Goal: Information Seeking & Learning: Learn about a topic

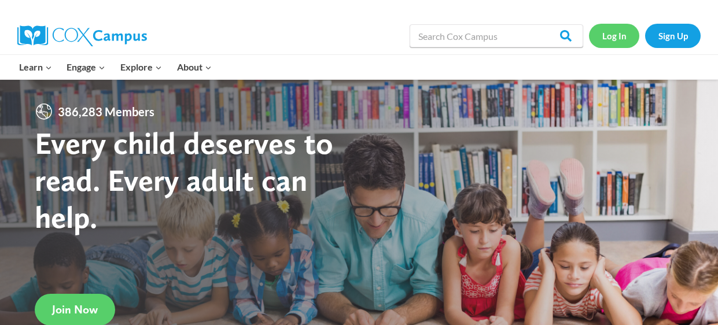
click at [611, 42] on link "Log In" at bounding box center [614, 36] width 50 height 24
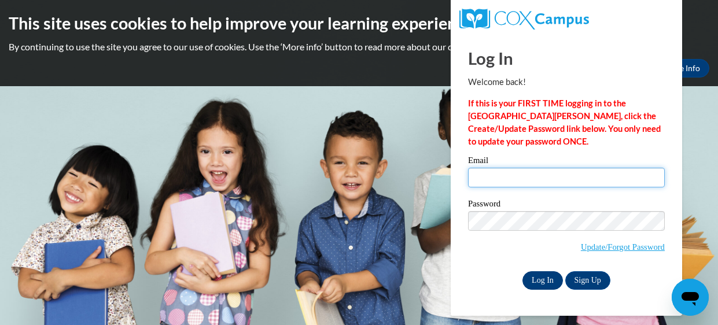
type input "lulureed8214@gmail.com"
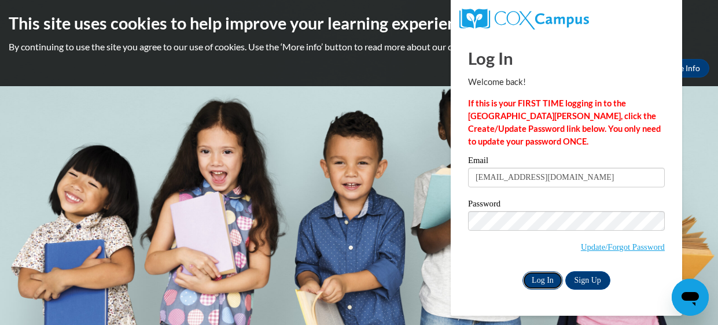
click at [548, 282] on input "Log In" at bounding box center [542, 280] width 40 height 19
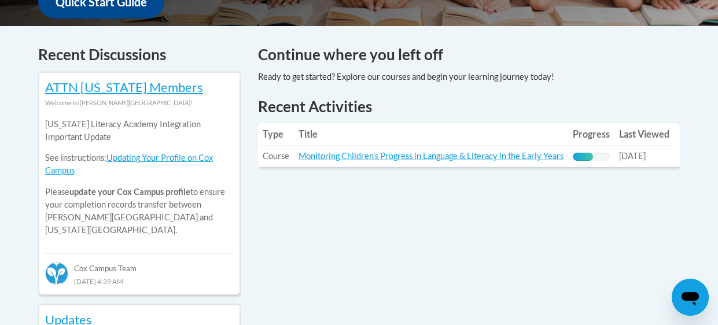
scroll to position [487, 0]
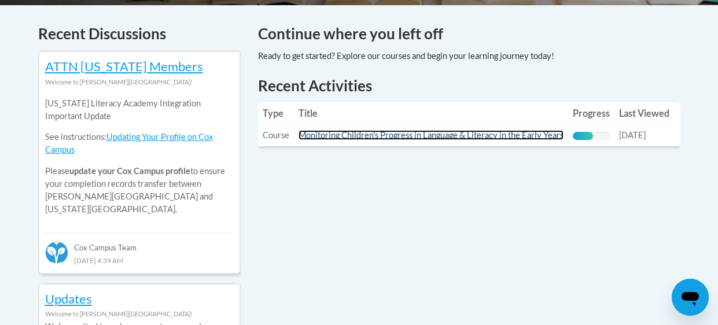
click at [477, 136] on link "Monitoring Children's Progress in Language & Literacy in the Early Years" at bounding box center [430, 135] width 265 height 10
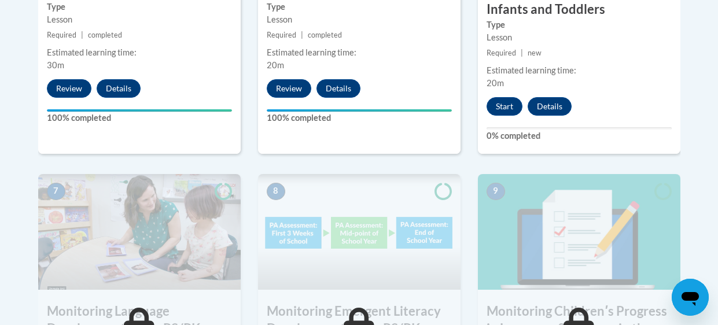
scroll to position [903, 0]
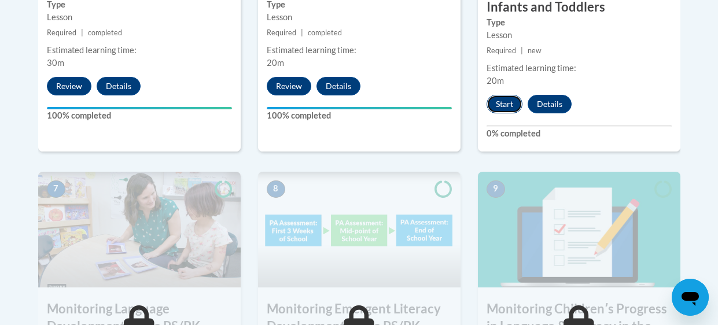
click at [508, 102] on button "Start" at bounding box center [504, 104] width 36 height 19
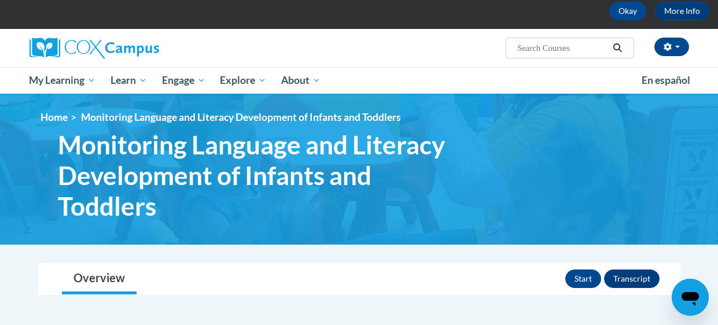
scroll to position [43, 0]
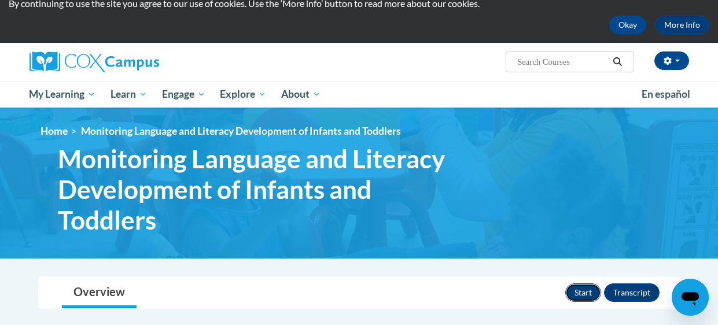
click at [580, 291] on button "Start" at bounding box center [583, 292] width 36 height 19
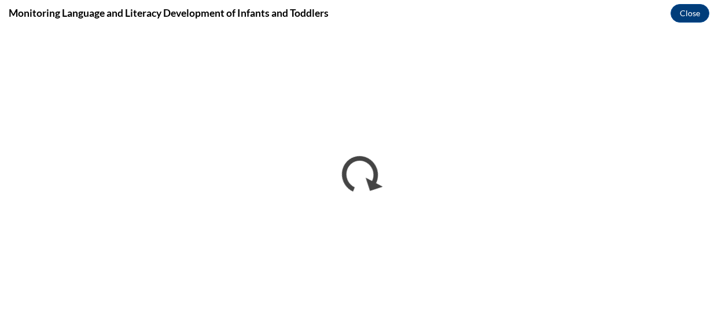
scroll to position [0, 0]
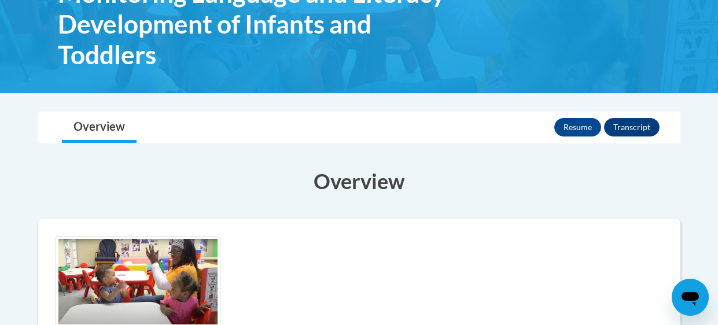
scroll to position [208, 0]
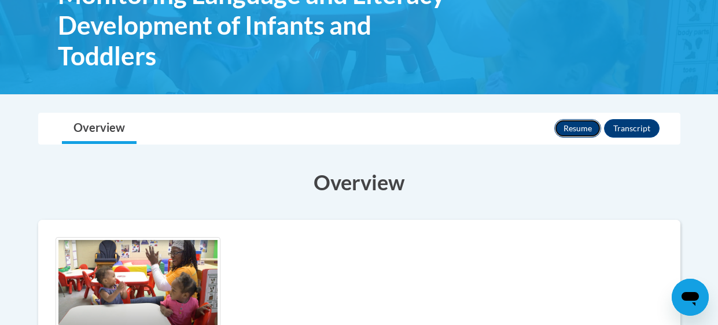
click at [574, 133] on button "Resume" at bounding box center [577, 128] width 47 height 19
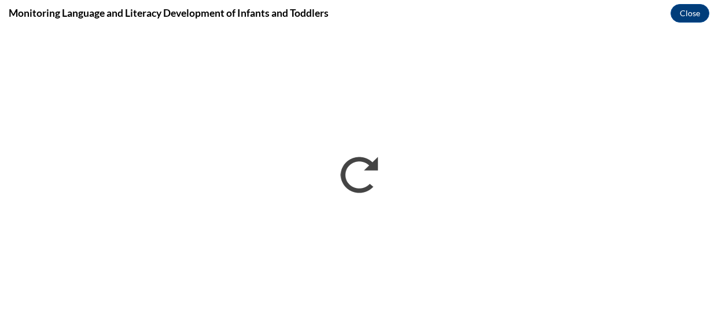
scroll to position [0, 0]
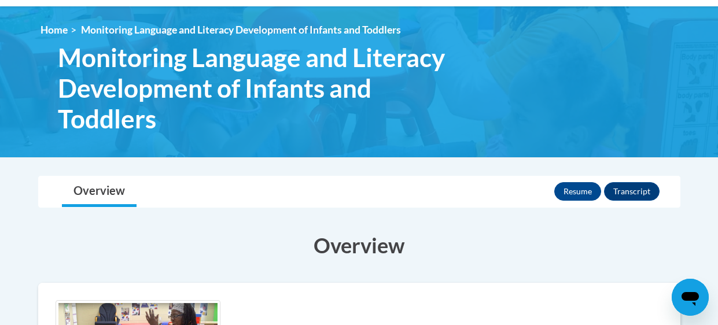
scroll to position [138, 0]
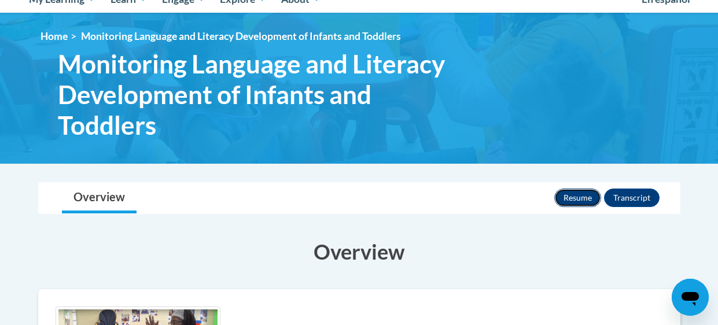
click at [571, 194] on button "Resume" at bounding box center [577, 198] width 47 height 19
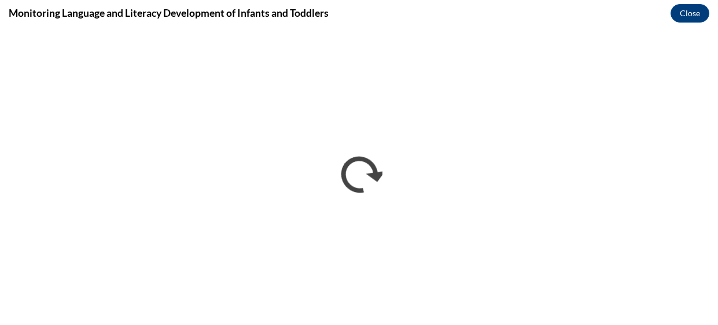
scroll to position [0, 0]
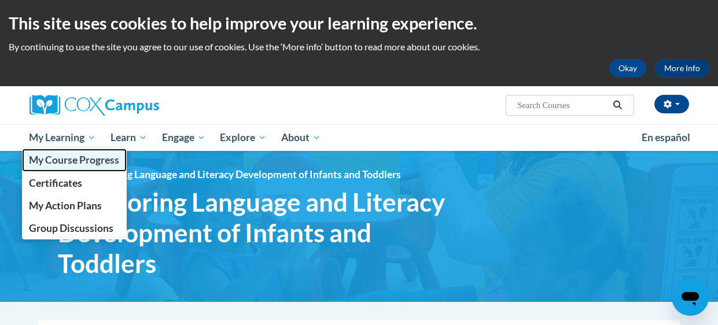
click at [82, 157] on span "My Course Progress" at bounding box center [74, 160] width 90 height 12
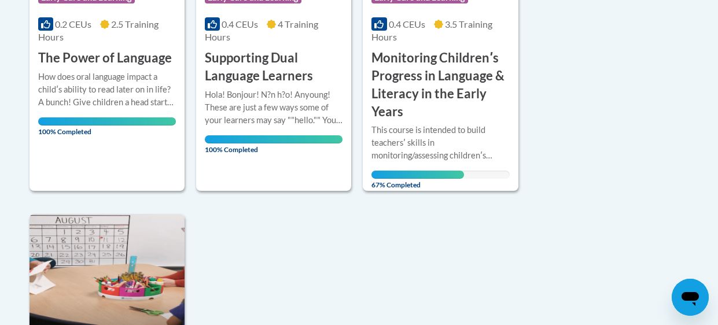
scroll to position [430, 0]
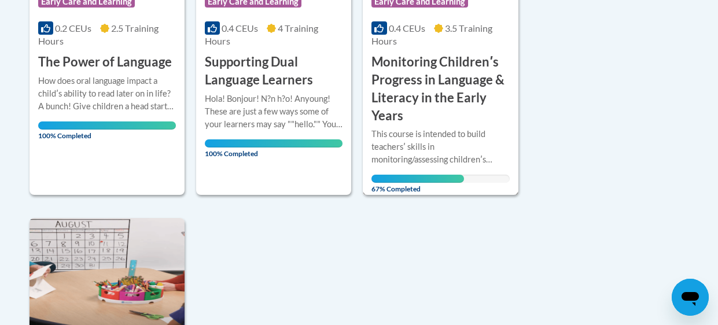
click at [395, 145] on div "This course is intended to build teachersʹ skills in monitoring/assessing child…" at bounding box center [440, 147] width 138 height 38
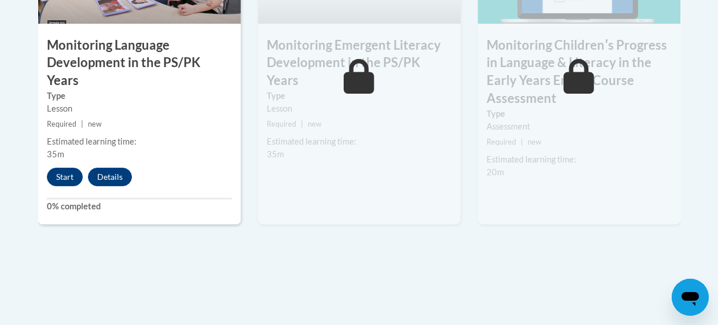
scroll to position [1164, 0]
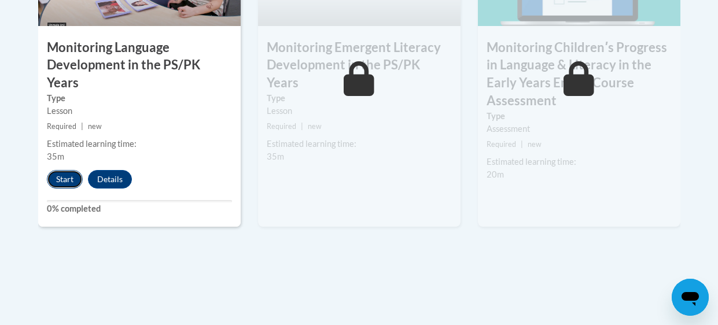
click at [64, 170] on button "Start" at bounding box center [65, 179] width 36 height 19
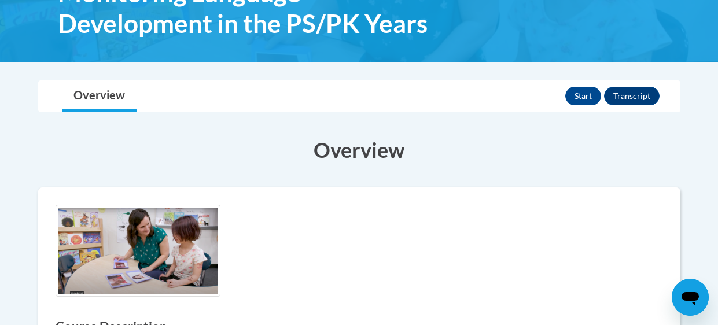
scroll to position [206, 0]
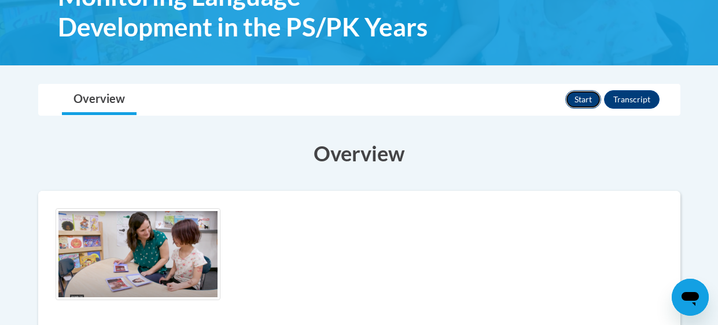
click at [578, 99] on button "Start" at bounding box center [583, 99] width 36 height 19
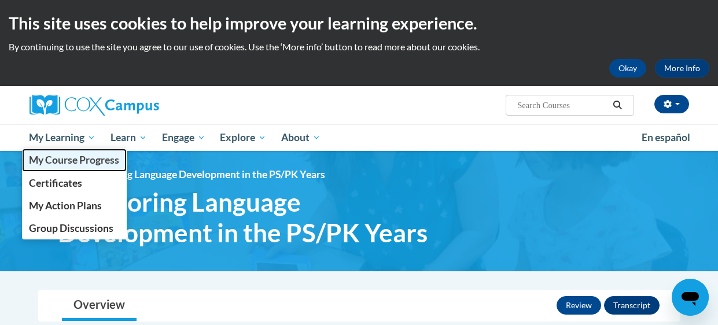
click at [80, 160] on span "My Course Progress" at bounding box center [74, 160] width 90 height 12
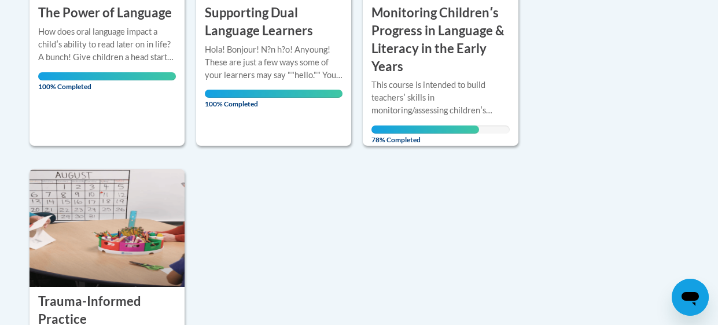
scroll to position [434, 0]
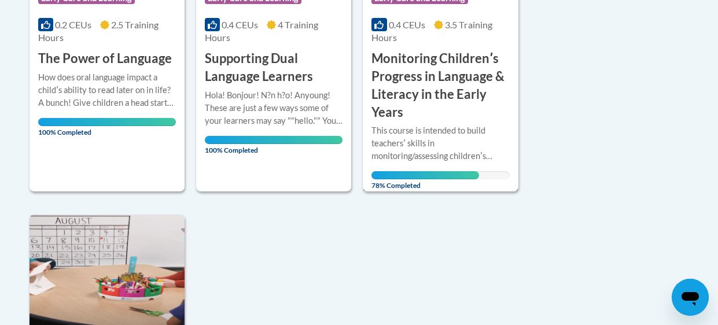
click at [413, 162] on div "This course is intended to build teachersʹ skills in monitoring/assessing child…" at bounding box center [440, 143] width 138 height 38
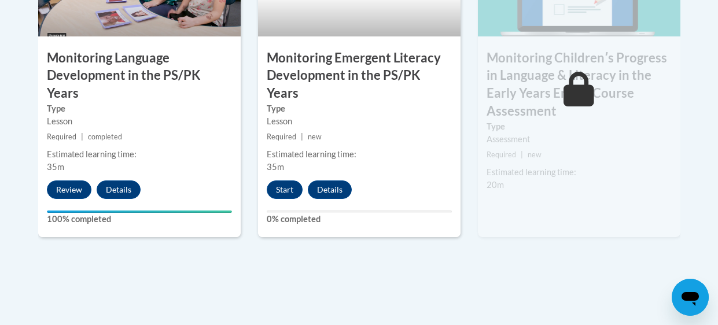
scroll to position [1154, 0]
click at [281, 180] on button "Start" at bounding box center [285, 189] width 36 height 19
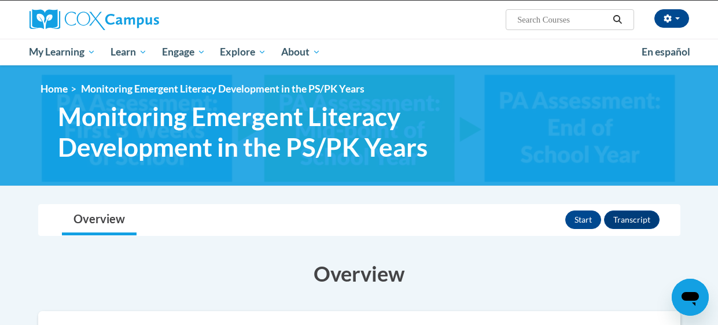
scroll to position [84, 0]
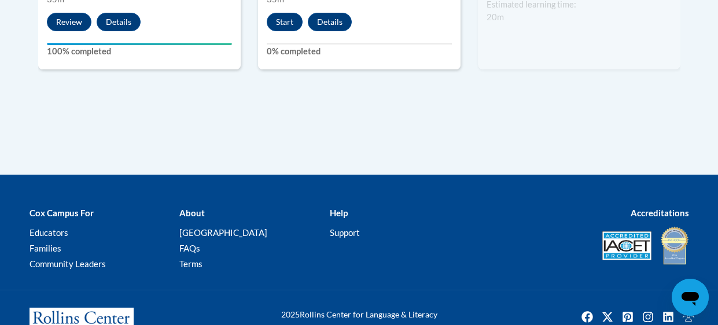
scroll to position [1154, 0]
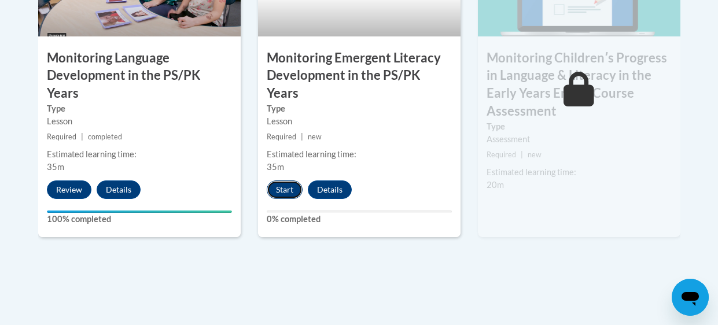
click at [290, 180] on button "Start" at bounding box center [285, 189] width 36 height 19
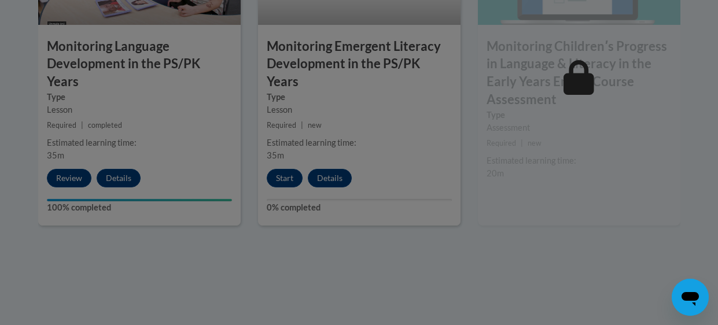
scroll to position [1166, 0]
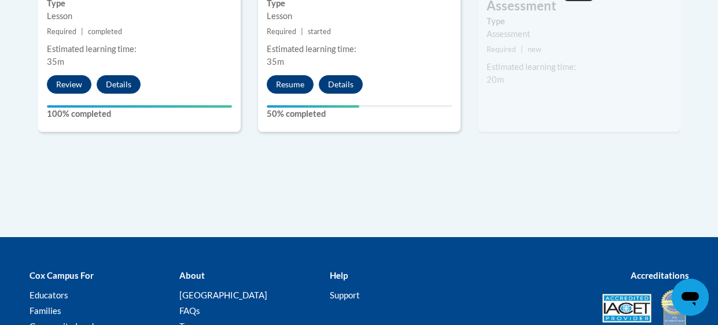
scroll to position [1166, 0]
